Goal: Transaction & Acquisition: Purchase product/service

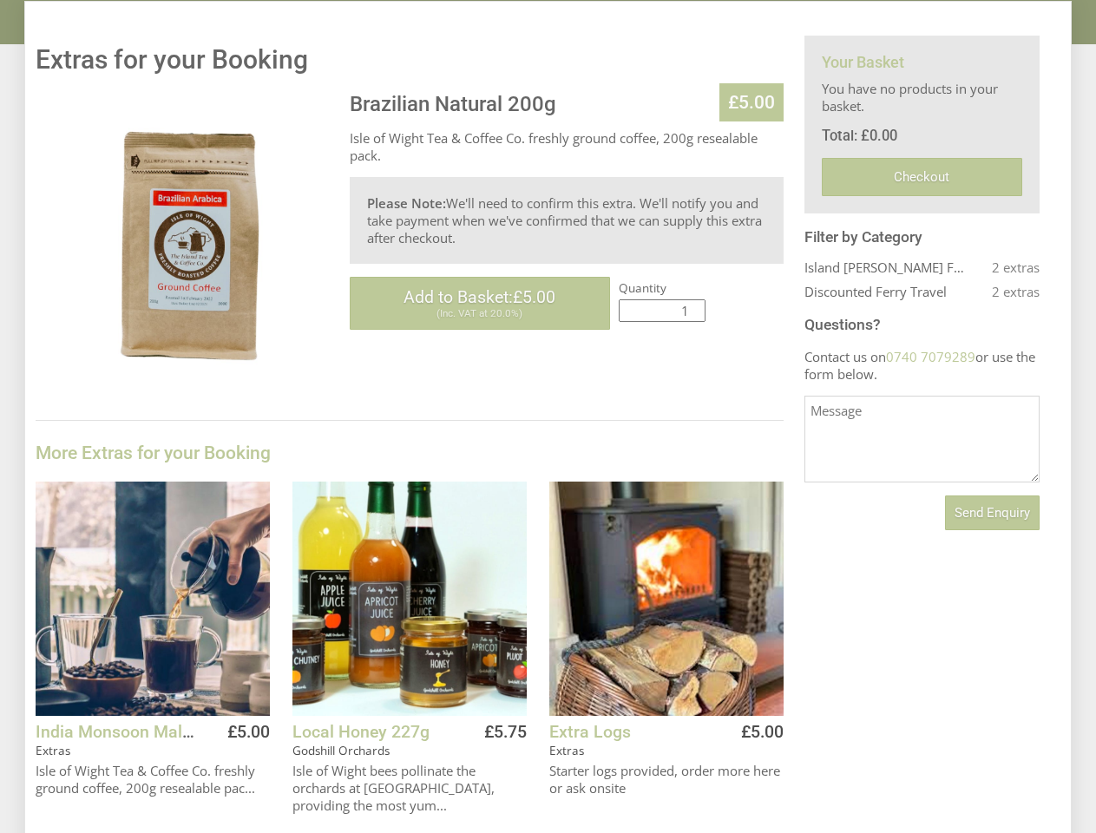
scroll to position [412, 0]
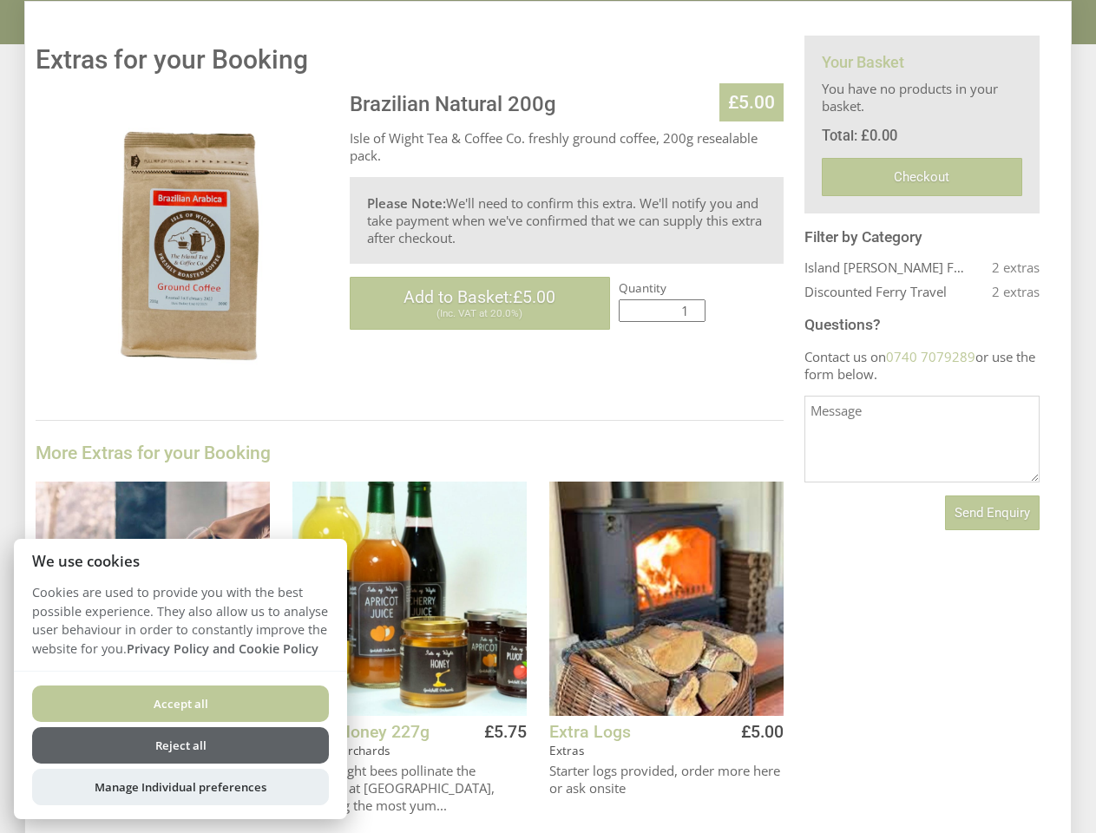
click at [548, 417] on div "Brazilian Natural 200g £5.00 Isle of Wight Tea & Coffee Co. freshly ground coff…" at bounding box center [410, 652] width 748 height 1120
click at [480, 303] on span "Add to Basket: £5.00" at bounding box center [480, 297] width 152 height 20
click at [457, 793] on button "Add to Basket" at bounding box center [456, 793] width 141 height 31
click at [713, 793] on button "Add to Basket" at bounding box center [713, 793] width 141 height 31
click at [992, 513] on span "Send Enquiry" at bounding box center [993, 513] width 76 height 16
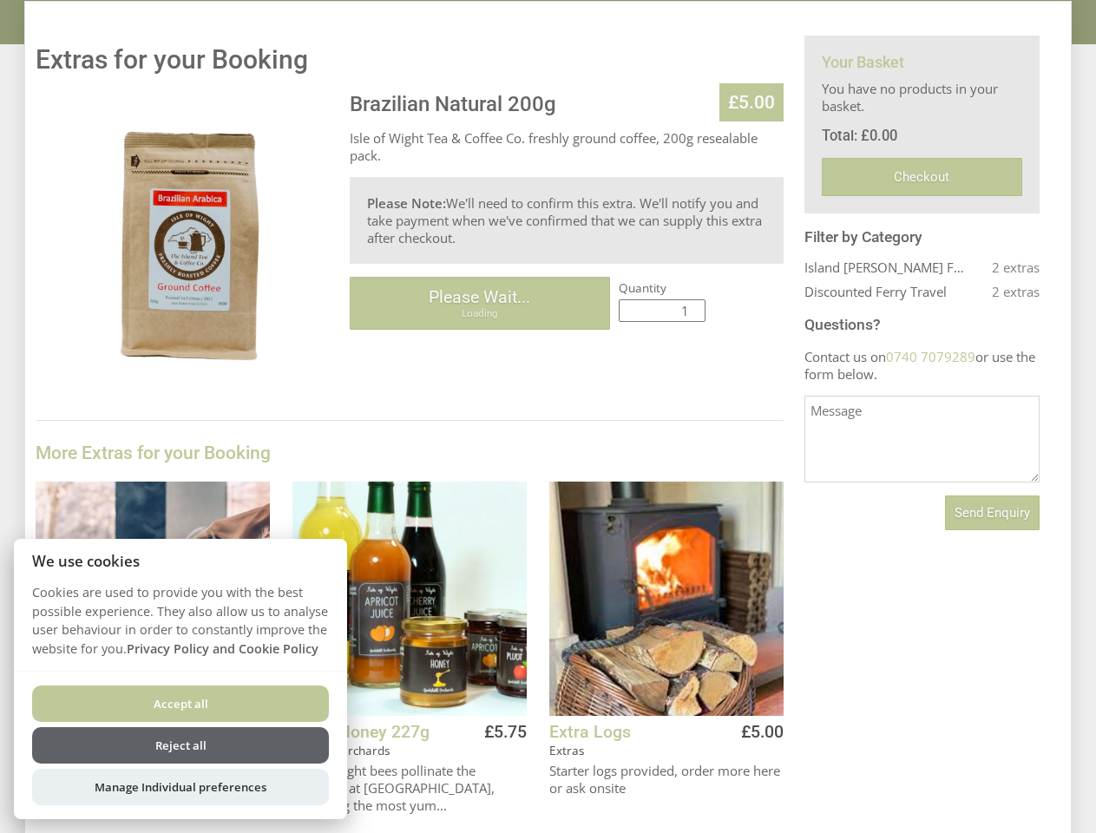
click at [181, 704] on button "Accept all" at bounding box center [180, 704] width 297 height 36
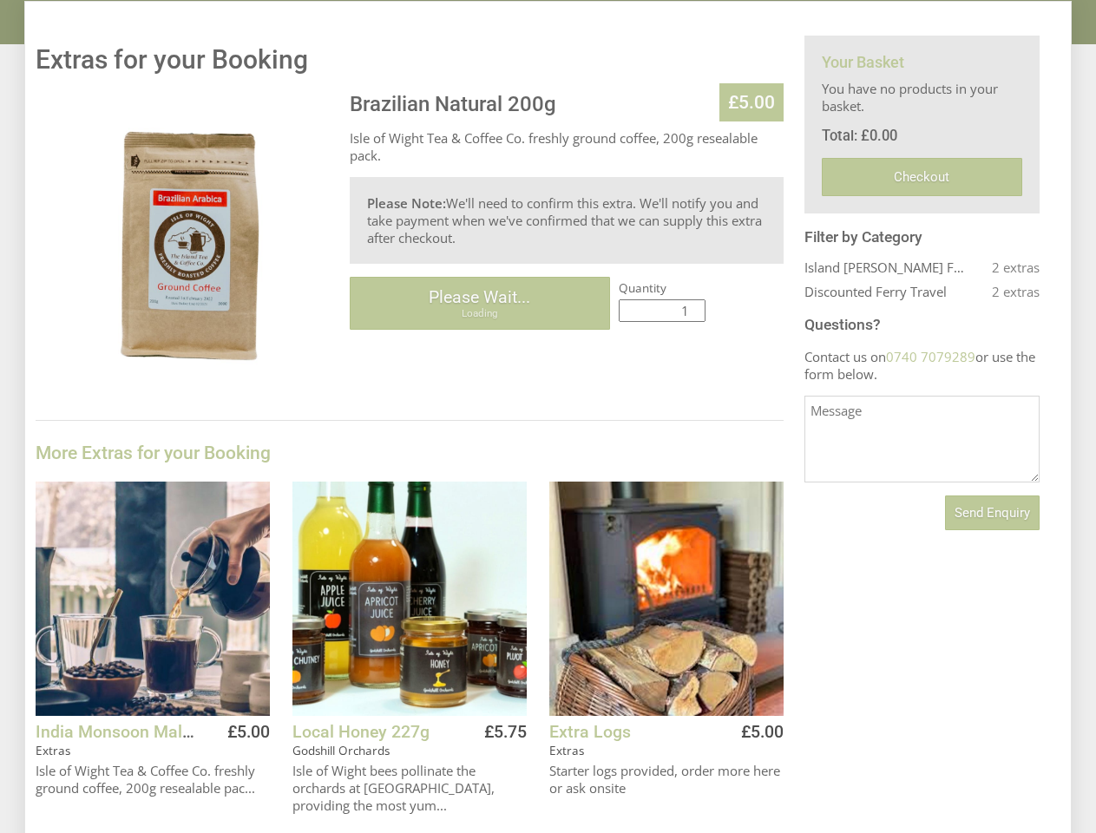
click at [181, 750] on button "Reject all" at bounding box center [180, 768] width 297 height 36
click at [181, 787] on button "Add to Basket" at bounding box center [199, 793] width 141 height 31
